Goal: Find contact information: Find contact information

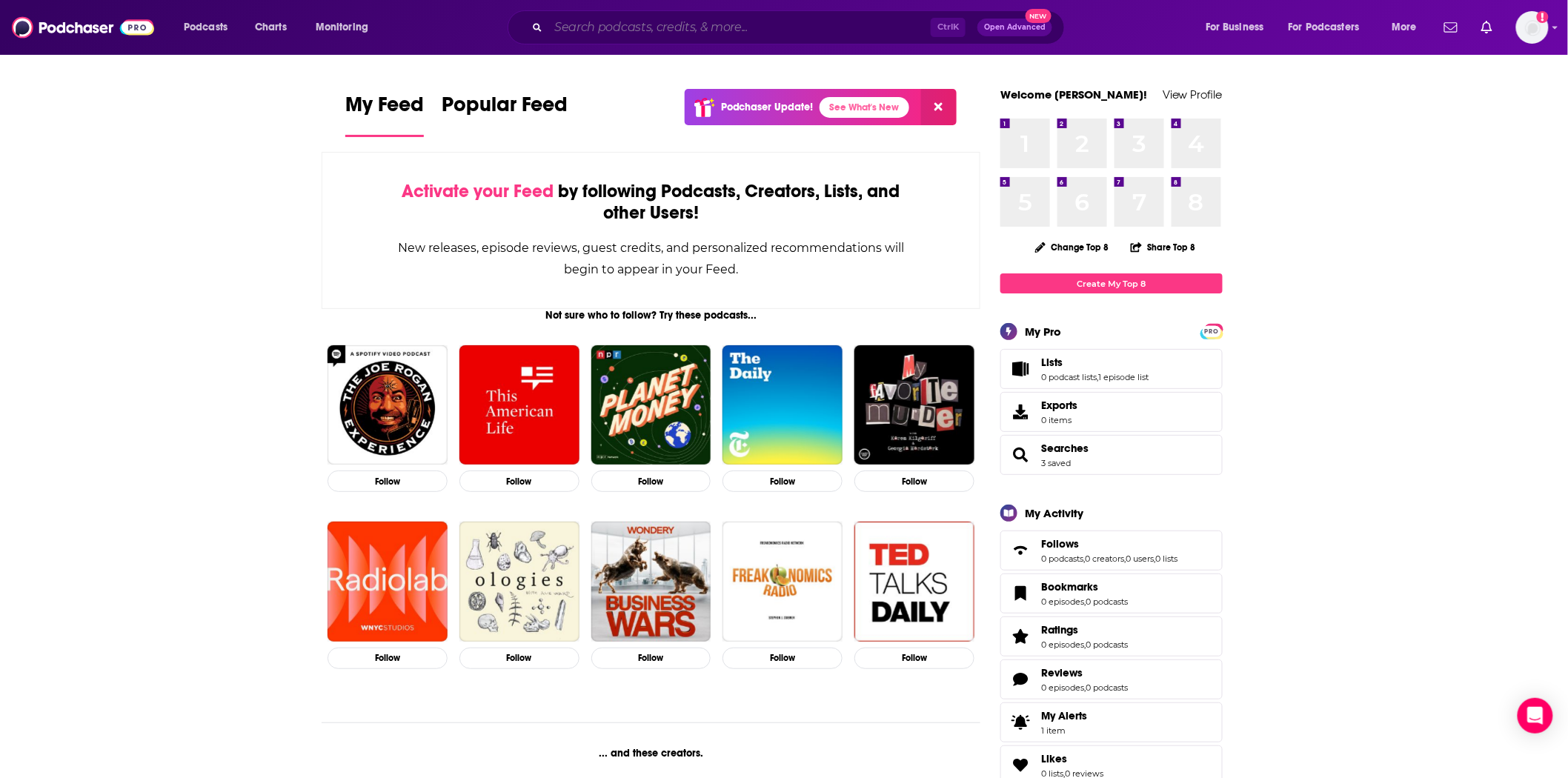
drag, startPoint x: 624, startPoint y: 17, endPoint x: 634, endPoint y: 26, distance: 13.5
click at [624, 17] on input "Search podcasts, credits, & more..." at bounding box center [739, 28] width 382 height 24
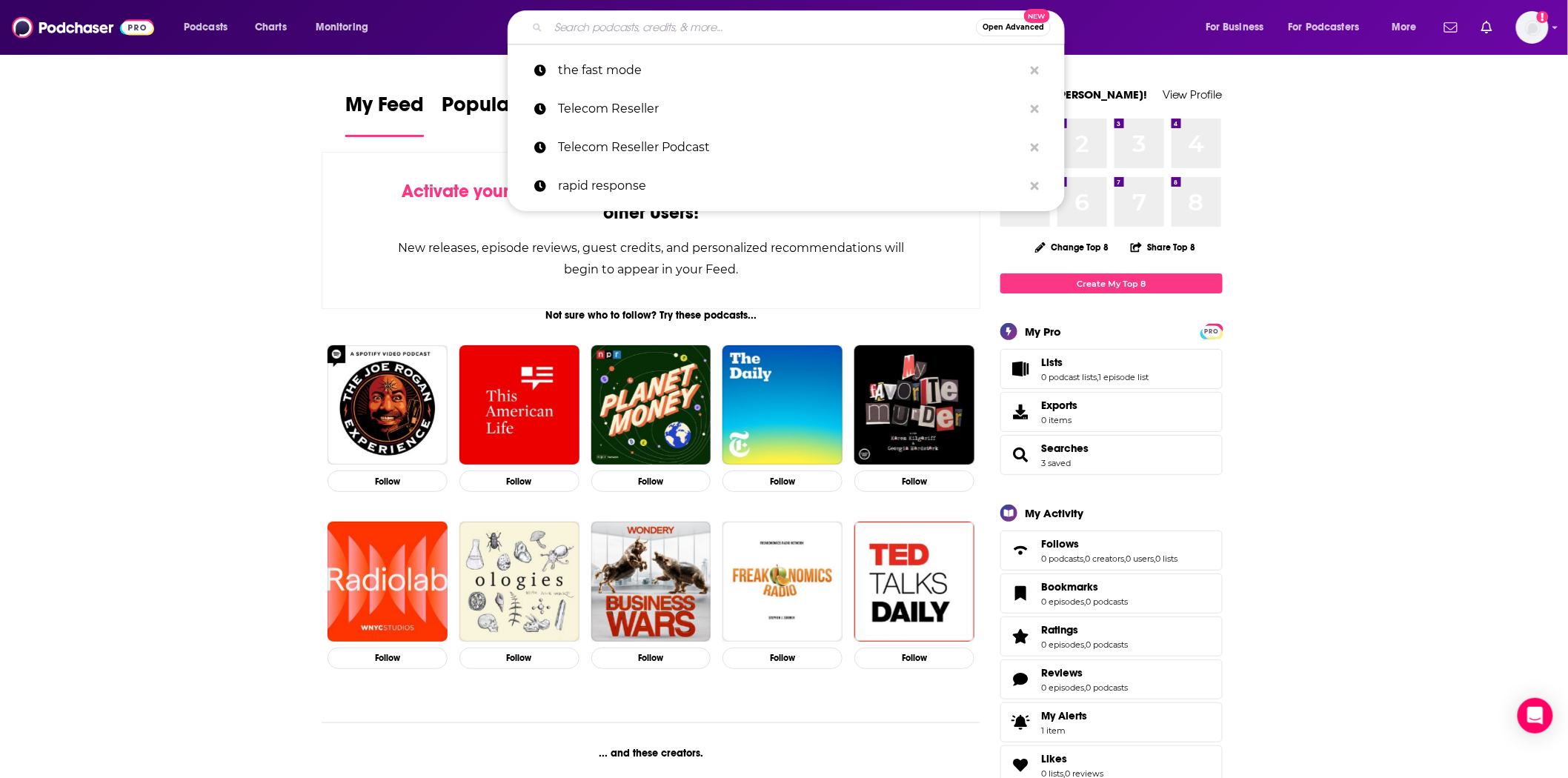
click at [634, 26] on input "Search podcasts, credits, & more..." at bounding box center [762, 28] width 428 height 24
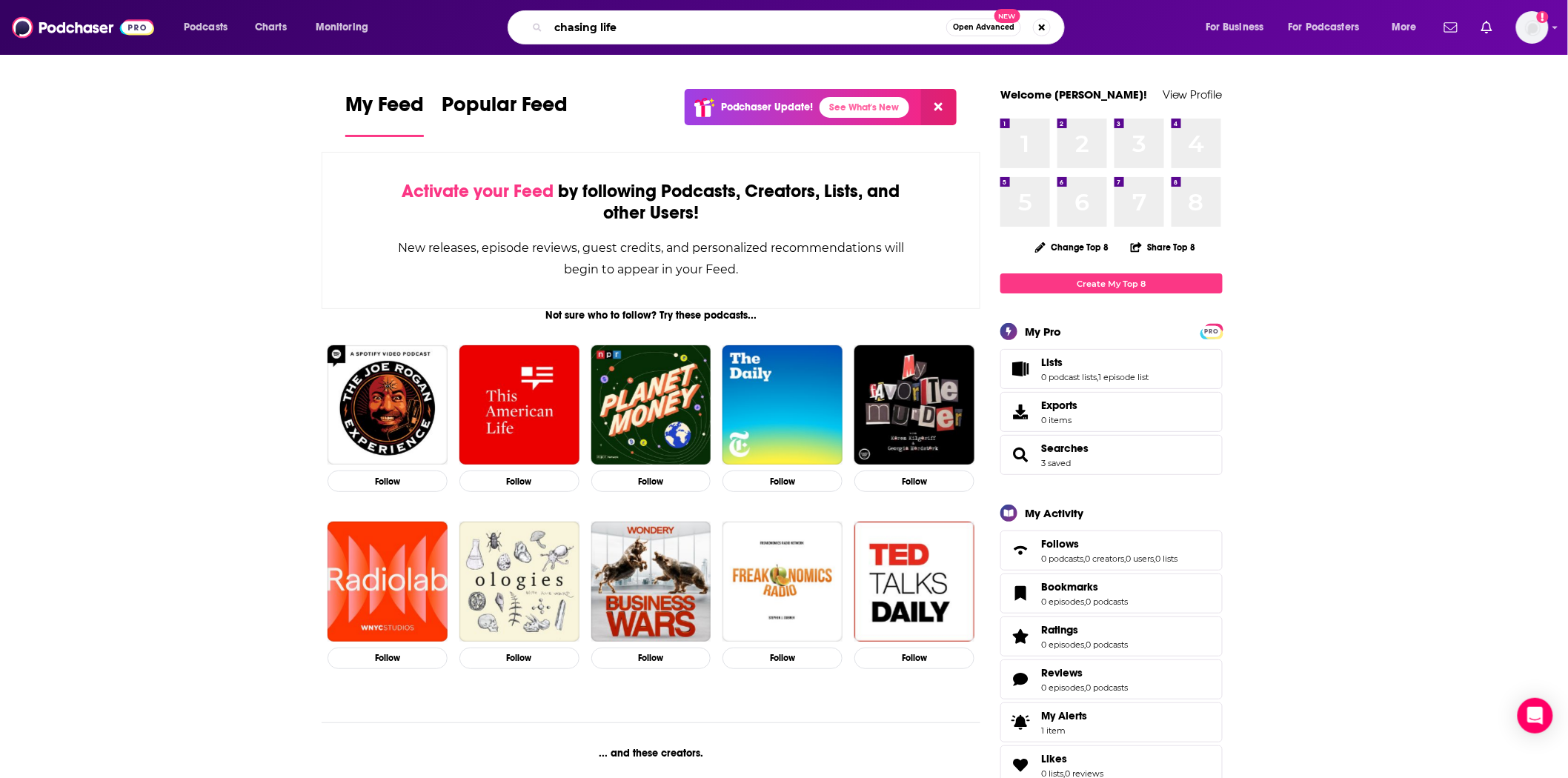
type input "chasing life"
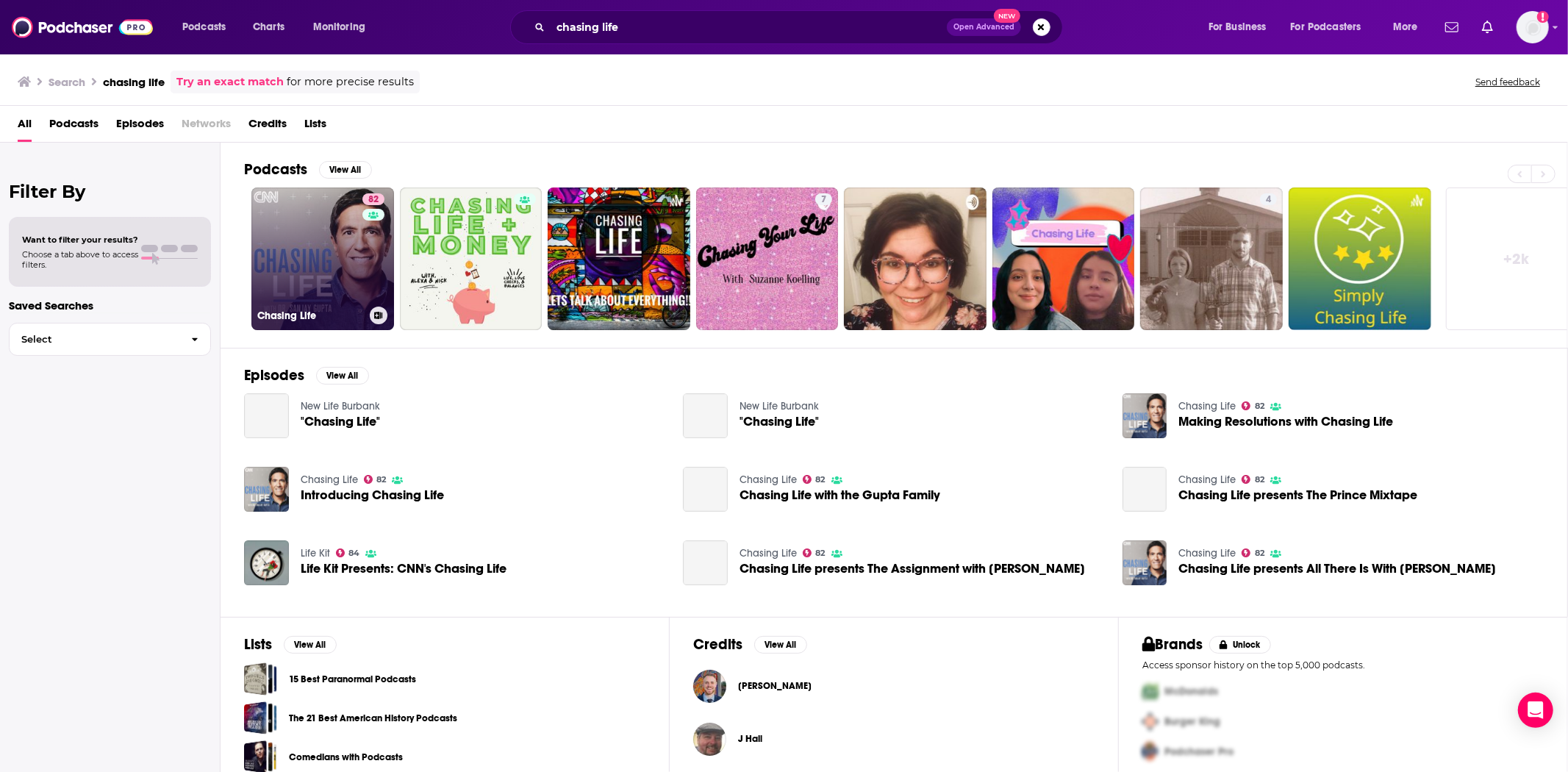
click at [325, 290] on link "82 Chasing Life" at bounding box center [323, 258] width 143 height 143
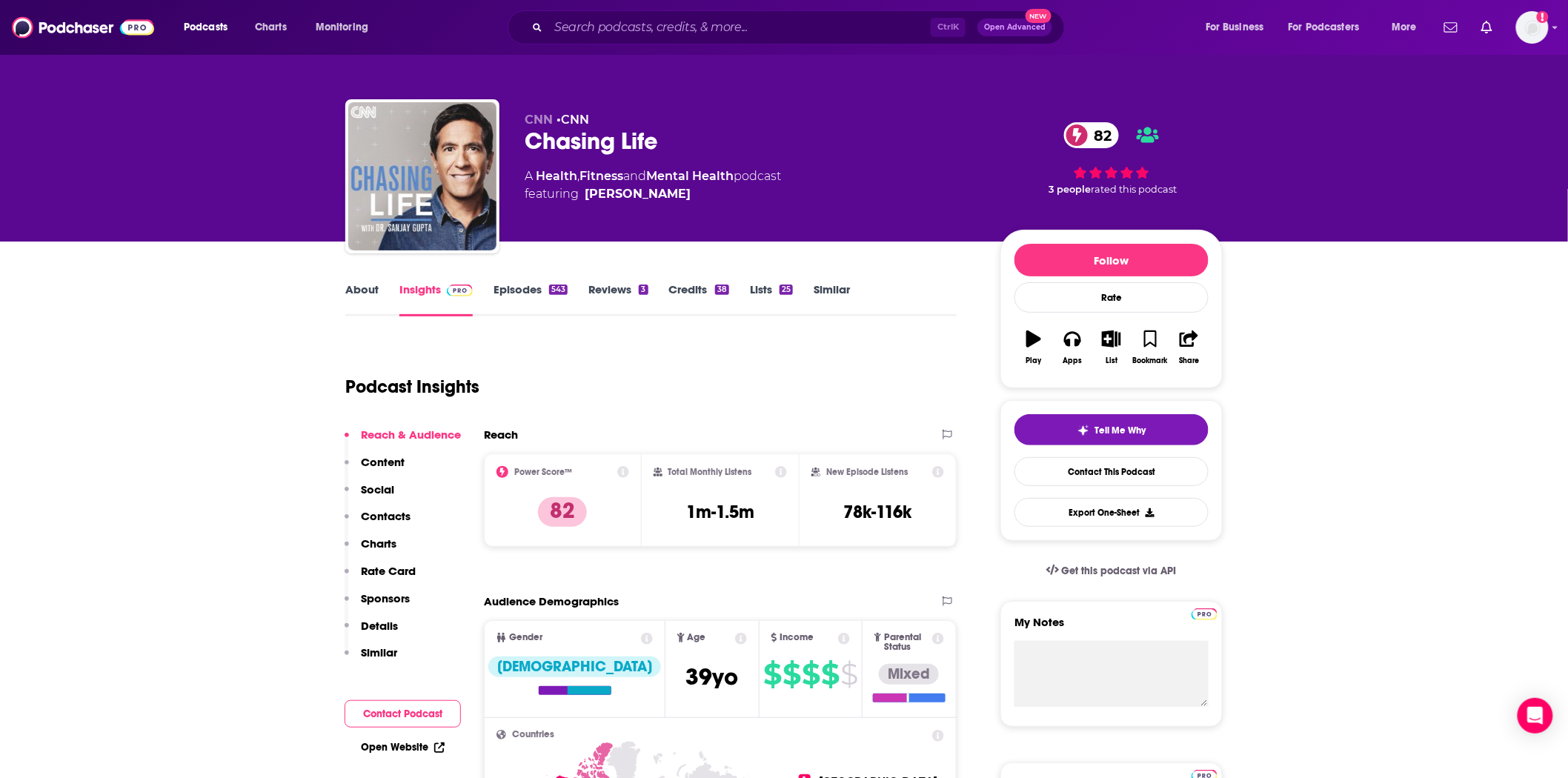
click at [389, 509] on p "Contacts" at bounding box center [386, 516] width 50 height 14
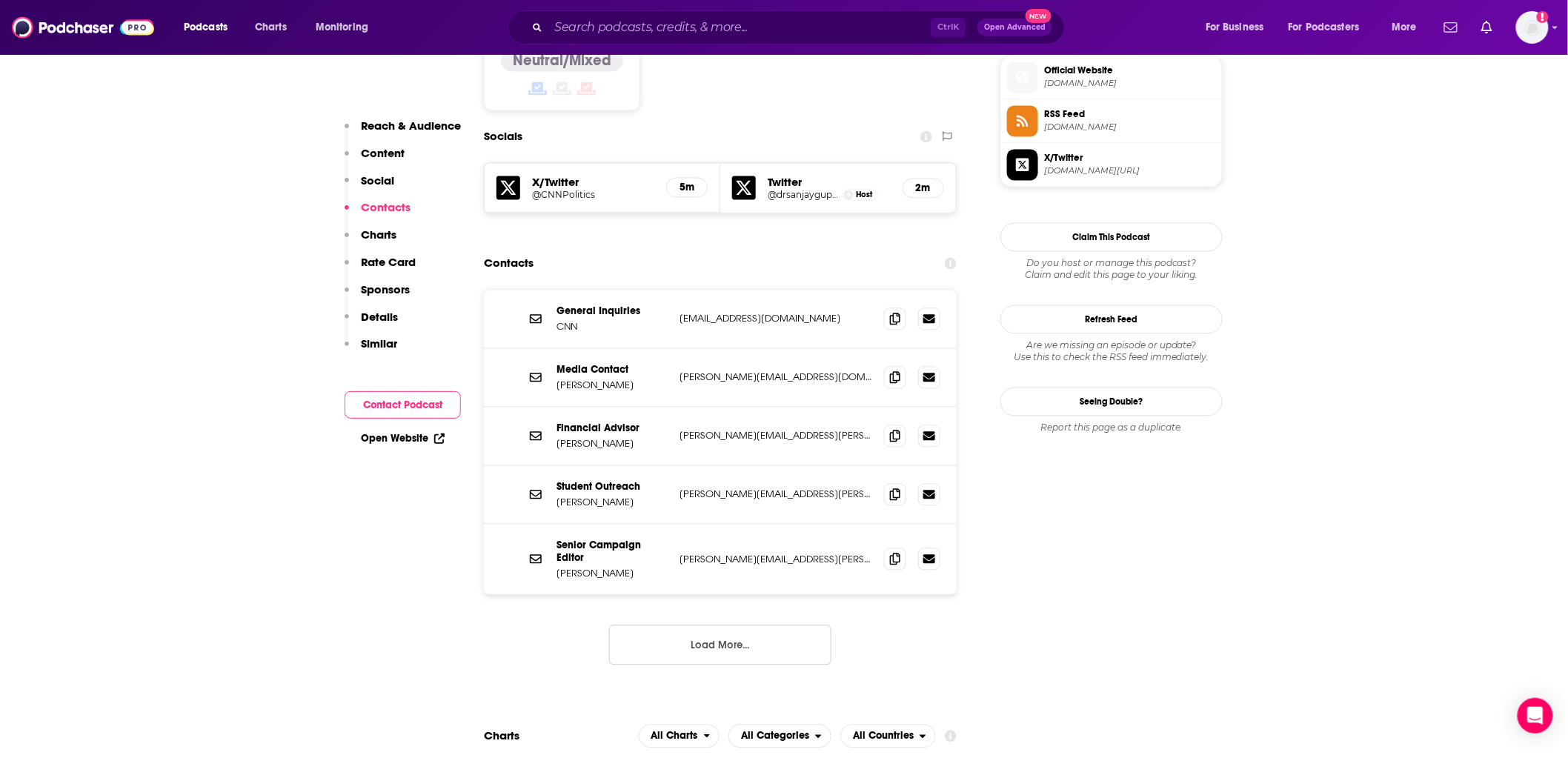
scroll to position [1206, 0]
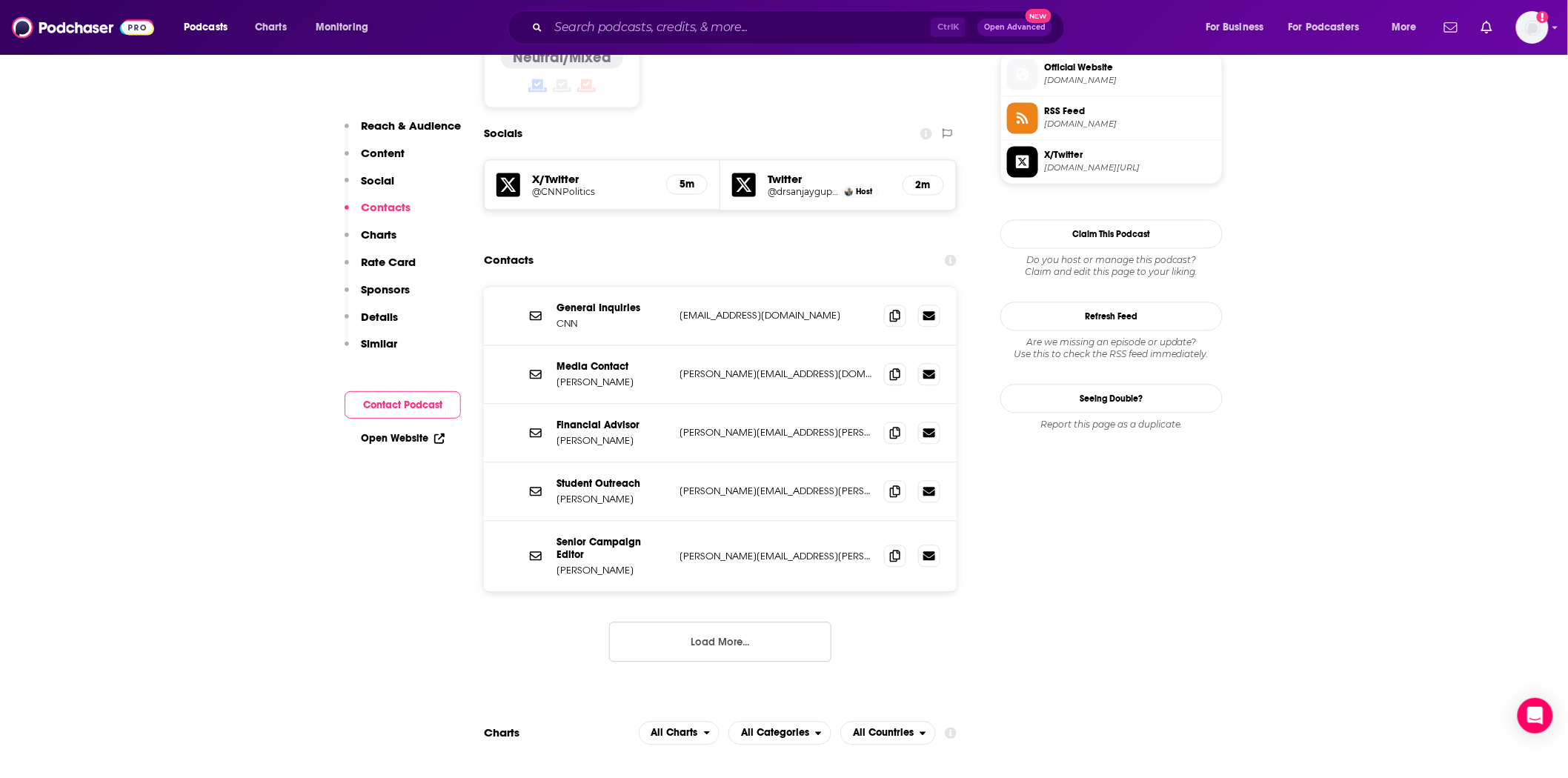
click at [736, 622] on button "Load More..." at bounding box center [720, 642] width 223 height 40
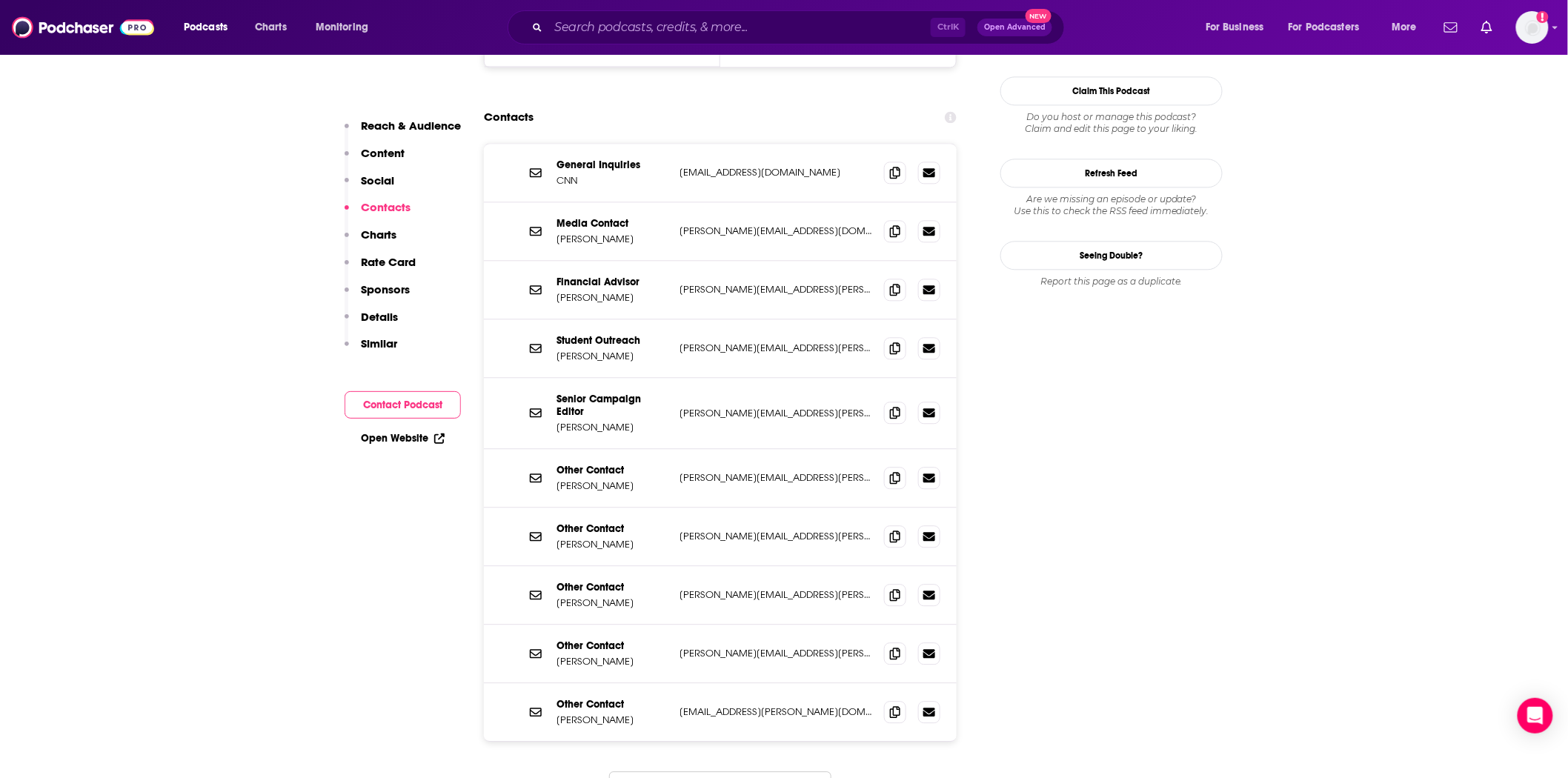
scroll to position [1371, 0]
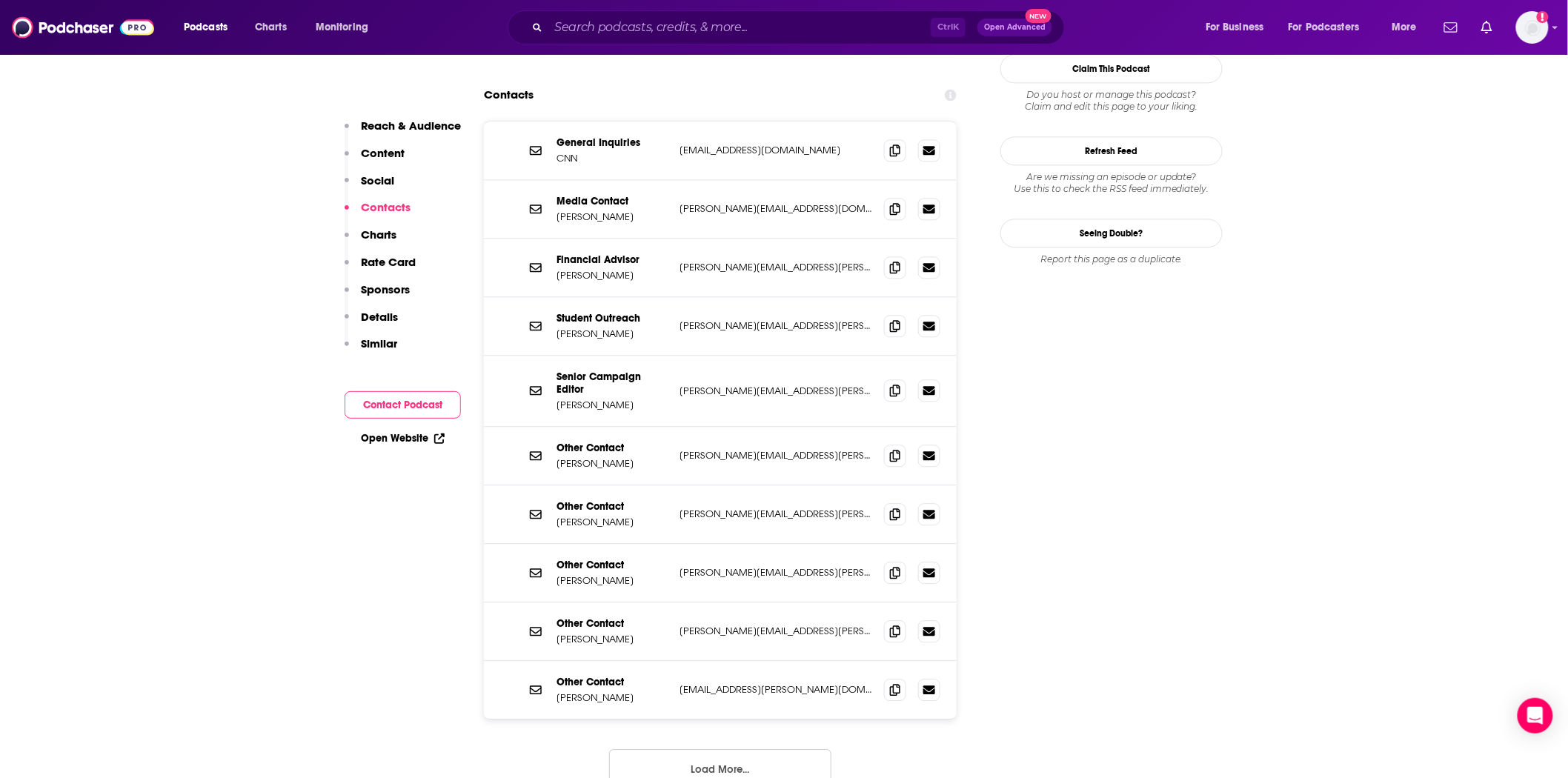
click at [713, 713] on div "General Inquiries CNN [EMAIL_ADDRESS][DOMAIN_NAME] [EMAIL_ADDRESS][DOMAIN_NAME]…" at bounding box center [720, 467] width 473 height 692
click at [725, 713] on button "Load More..." at bounding box center [720, 770] width 223 height 40
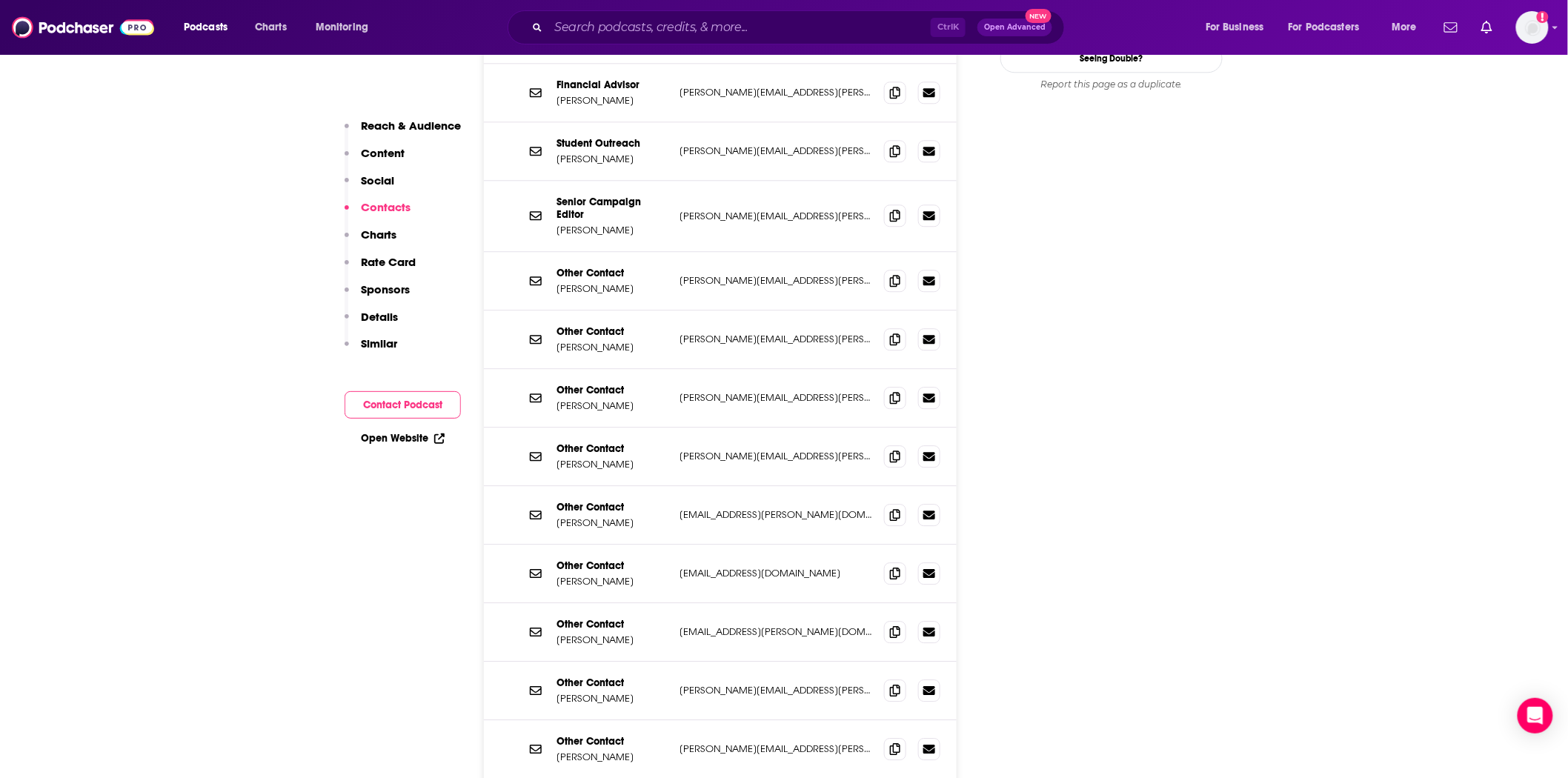
scroll to position [1206, 0]
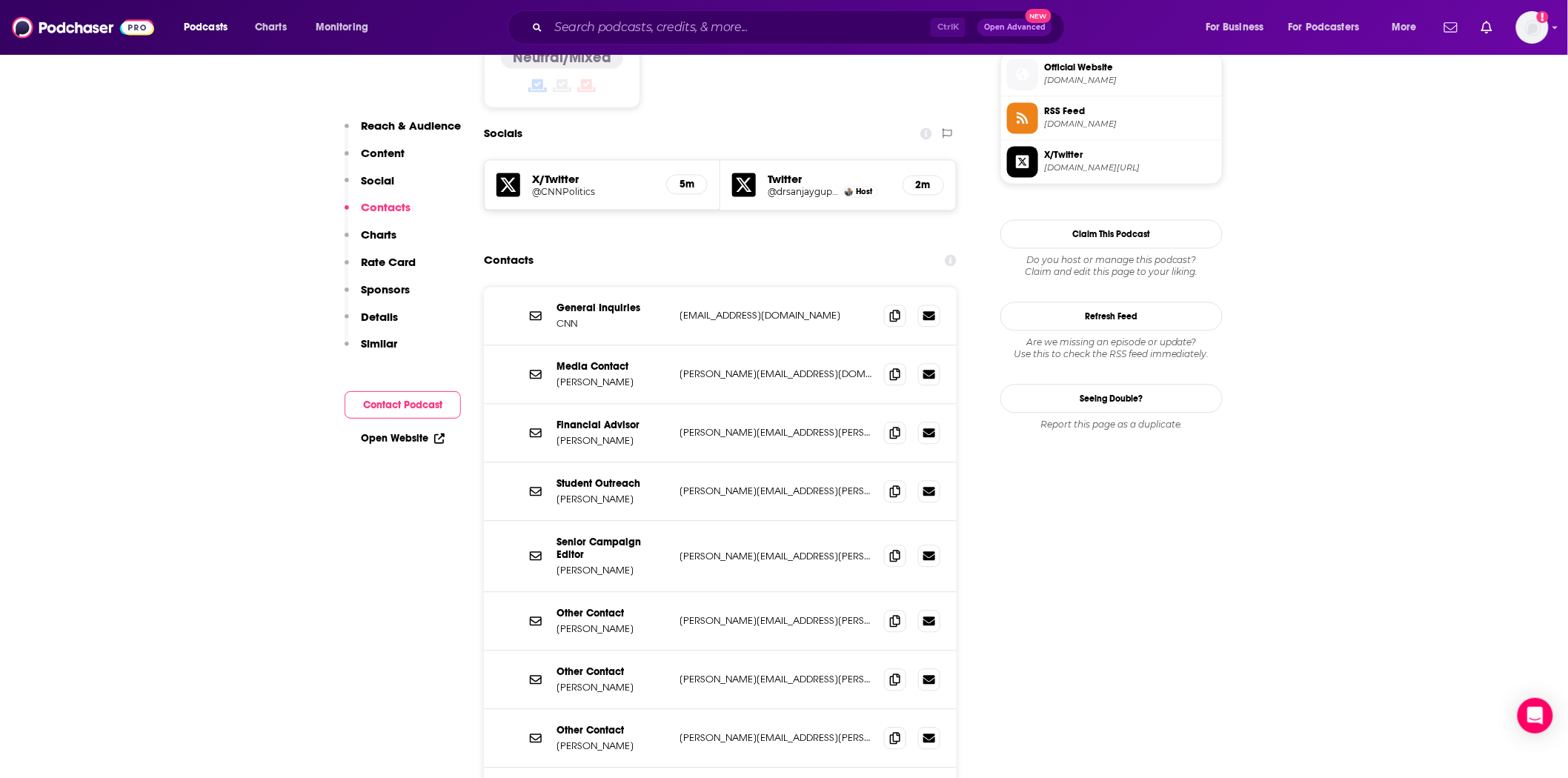
click at [610, 376] on p "[PERSON_NAME]" at bounding box center [612, 381] width 111 height 13
